Goal: Task Accomplishment & Management: Use online tool/utility

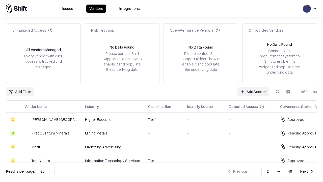
click at [253, 91] on link "Add Vendor" at bounding box center [254, 91] width 32 height 9
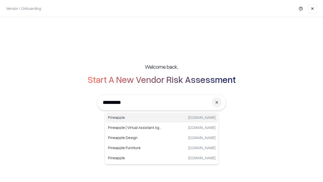
click at [162, 117] on div "Pineapple [DOMAIN_NAME]" at bounding box center [162, 117] width 112 height 10
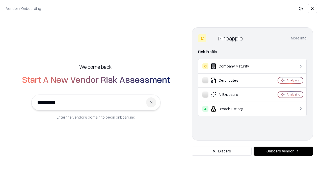
type input "*********"
click at [283, 151] on button "Onboard Vendor" at bounding box center [283, 151] width 59 height 9
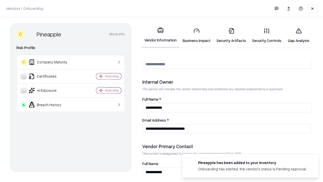
scroll to position [262, 0]
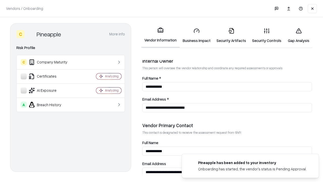
click at [231, 35] on link "Security Artifacts" at bounding box center [232, 35] width 36 height 23
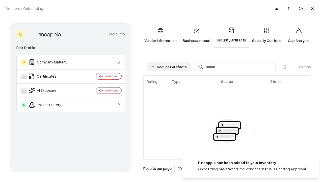
click at [169, 67] on button "Request Artifacts" at bounding box center [169, 66] width 44 height 9
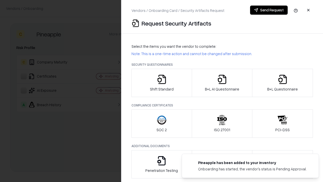
click at [283, 83] on icon "button" at bounding box center [283, 79] width 10 height 10
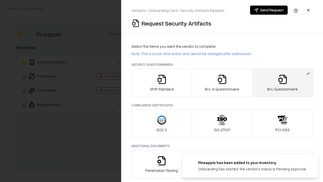
click at [222, 83] on icon "button" at bounding box center [222, 79] width 10 height 10
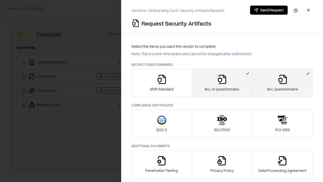
click at [269, 10] on button "Send Request" at bounding box center [269, 10] width 38 height 9
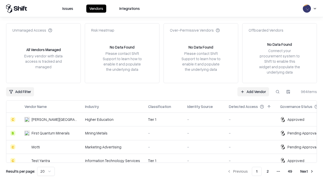
click at [253, 91] on link "Add Vendor" at bounding box center [254, 91] width 32 height 9
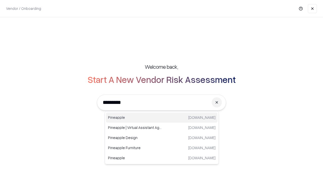
click at [162, 117] on div "Pineapple [DOMAIN_NAME]" at bounding box center [162, 117] width 112 height 10
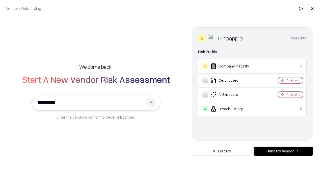
type input "*********"
click at [283, 151] on button "Onboard Vendor" at bounding box center [283, 151] width 59 height 9
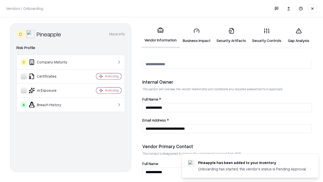
scroll to position [262, 0]
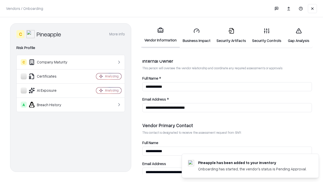
click at [299, 35] on link "Gap Analysis" at bounding box center [299, 35] width 29 height 23
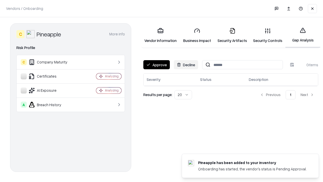
click at [157, 65] on button "Approve" at bounding box center [157, 64] width 27 height 9
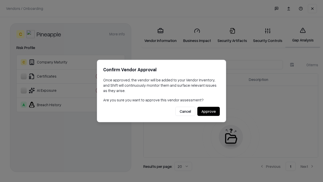
click at [209, 111] on button "Approve" at bounding box center [209, 111] width 22 height 9
